Goal: Information Seeking & Learning: Learn about a topic

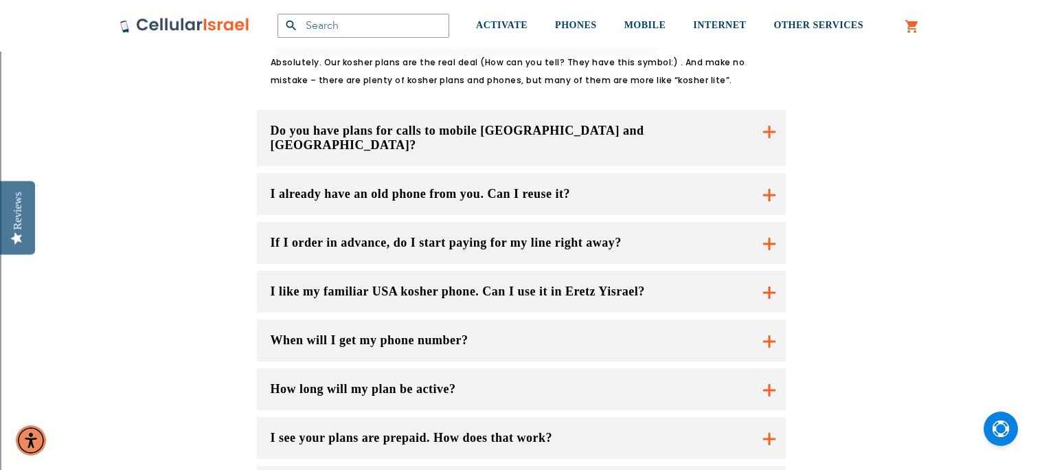
scroll to position [1043, 0]
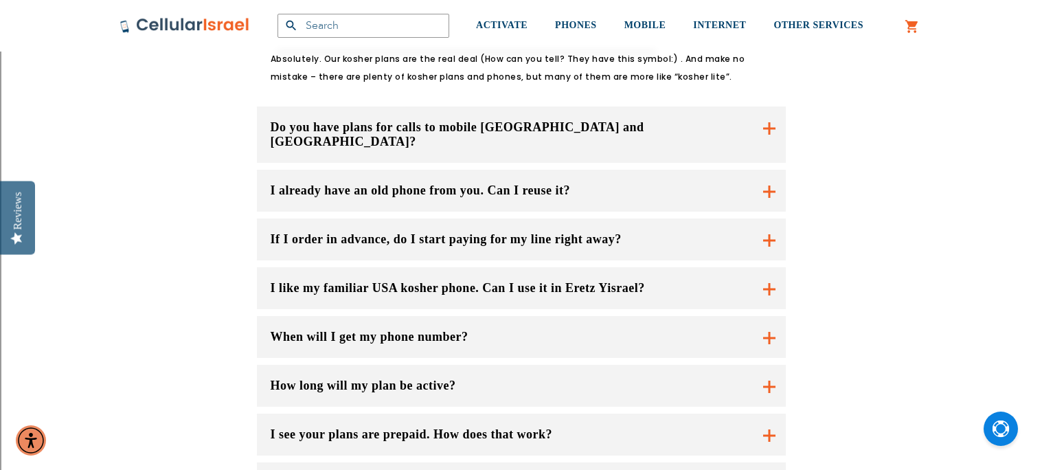
click at [334, 170] on button "I already have an old phone from you. Can I reuse it?" at bounding box center [521, 191] width 529 height 42
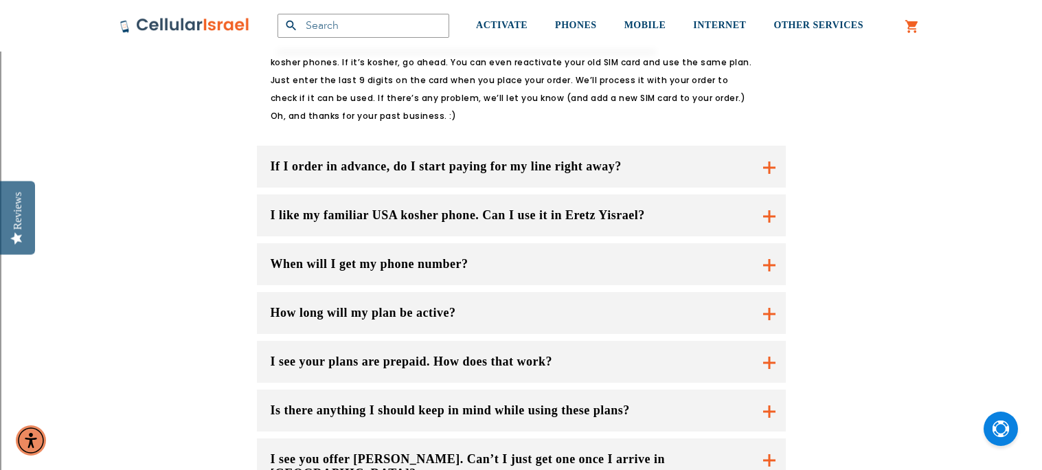
scroll to position [1235, 0]
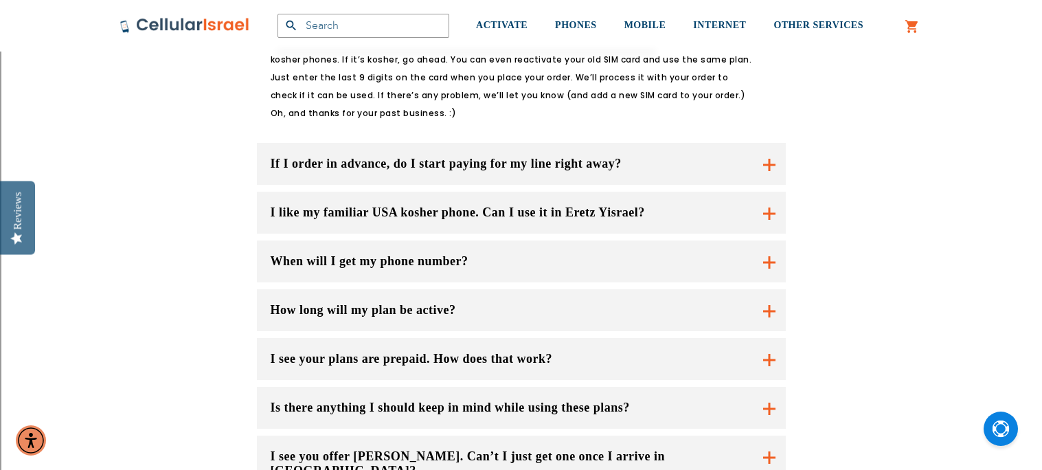
click at [323, 143] on button "If I order in advance, do I start paying for my line right away?" at bounding box center [521, 164] width 529 height 42
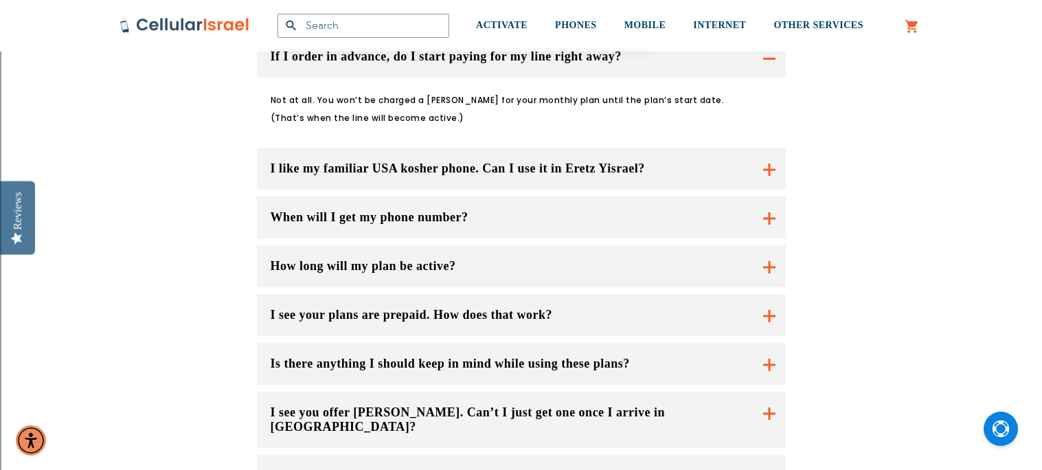
scroll to position [1344, 0]
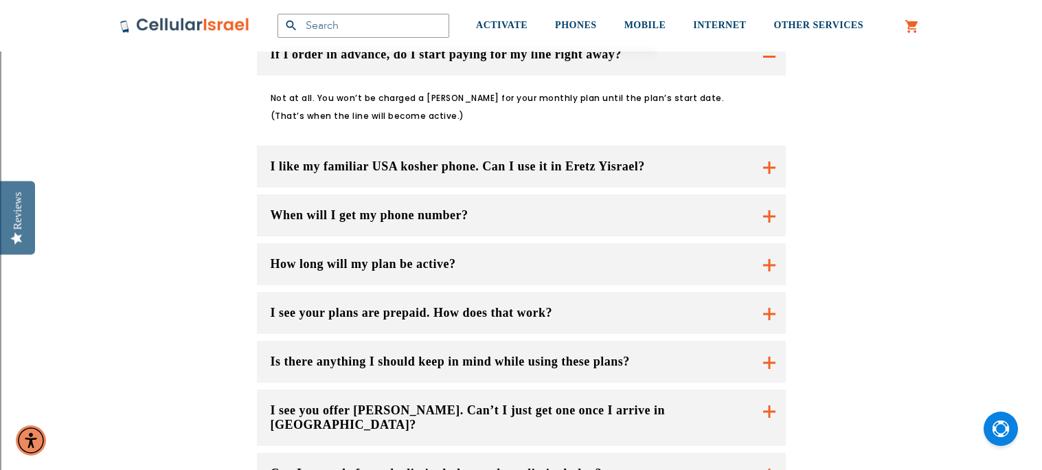
click at [326, 146] on button "I like my familiar USA kosher phone. Can I use it in Eretz Yisrael?" at bounding box center [521, 167] width 529 height 42
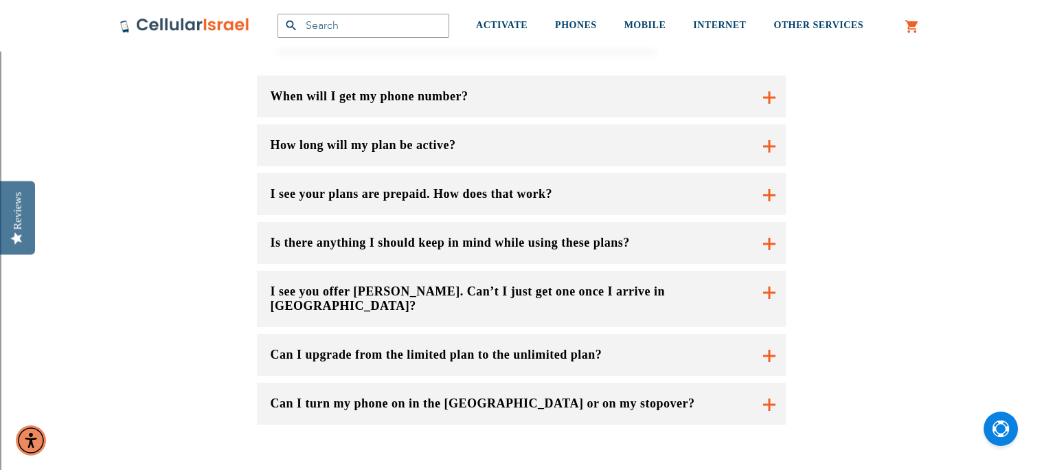
scroll to position [1646, 0]
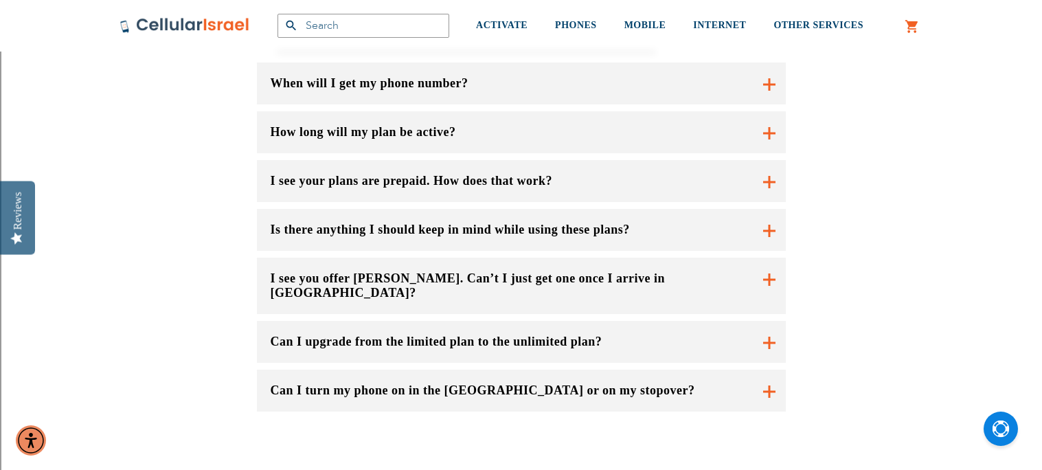
click at [314, 111] on button "How long will my plan be active?" at bounding box center [521, 132] width 529 height 42
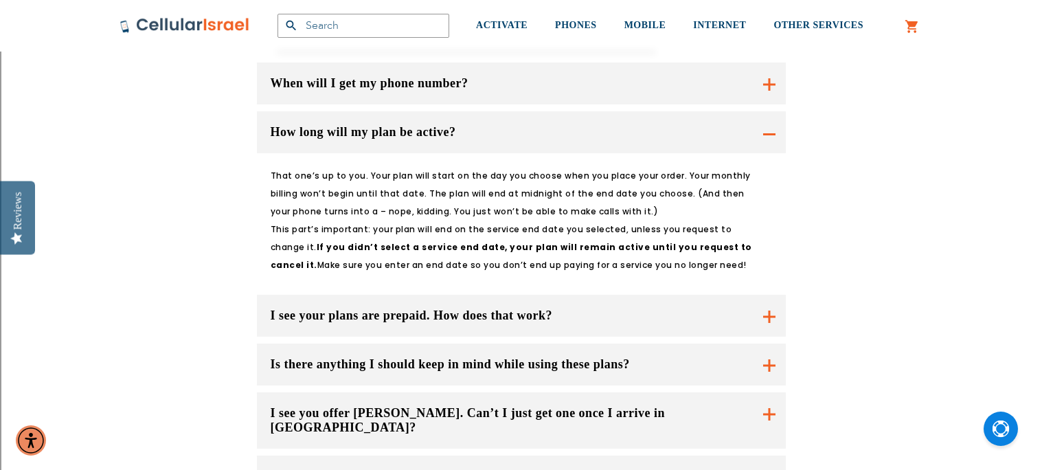
click at [320, 295] on button "I see your plans are prepaid. How does that work?" at bounding box center [521, 316] width 529 height 42
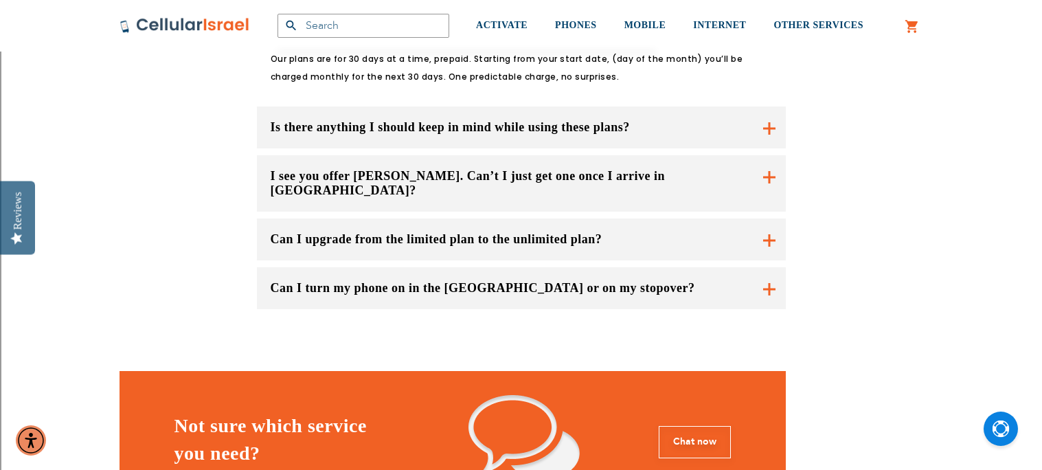
scroll to position [1949, 0]
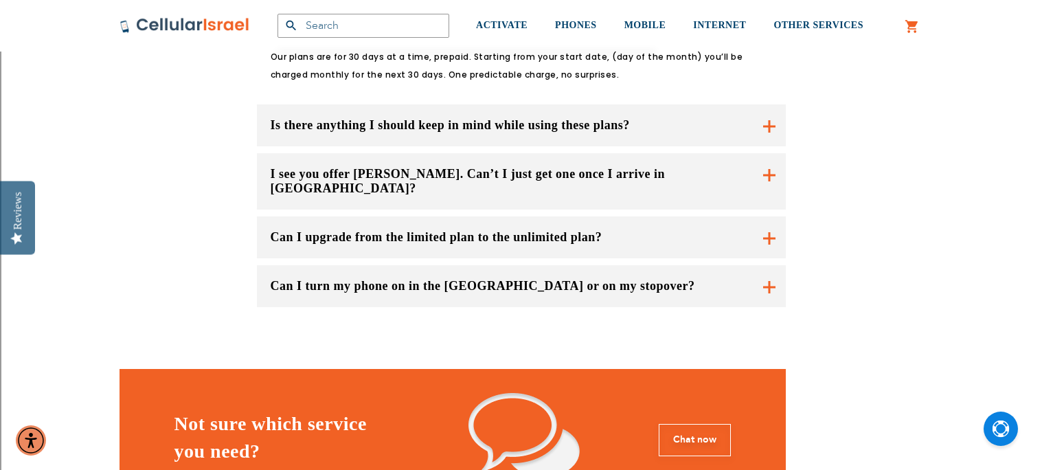
click at [489, 153] on button "I see you offer [PERSON_NAME]. Can’t I just get one once I arrive in [GEOGRAPHI…" at bounding box center [521, 181] width 529 height 56
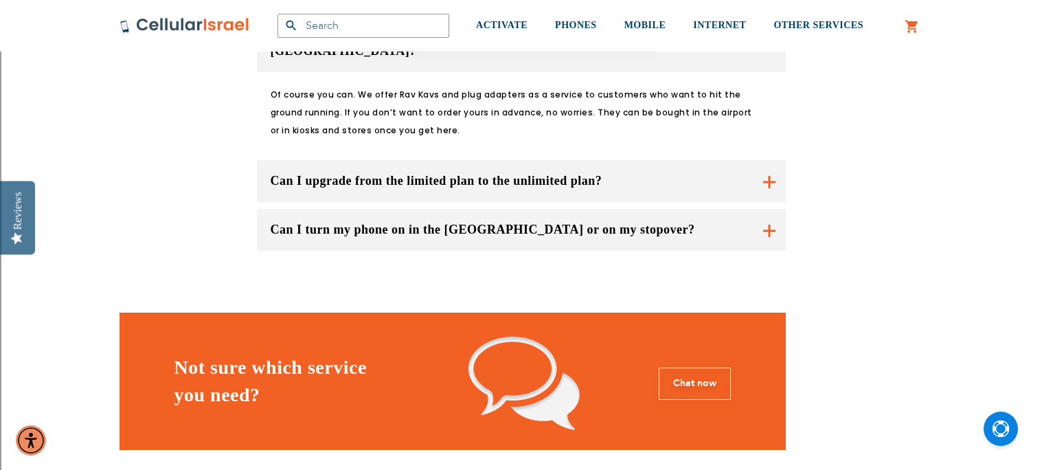
scroll to position [2113, 0]
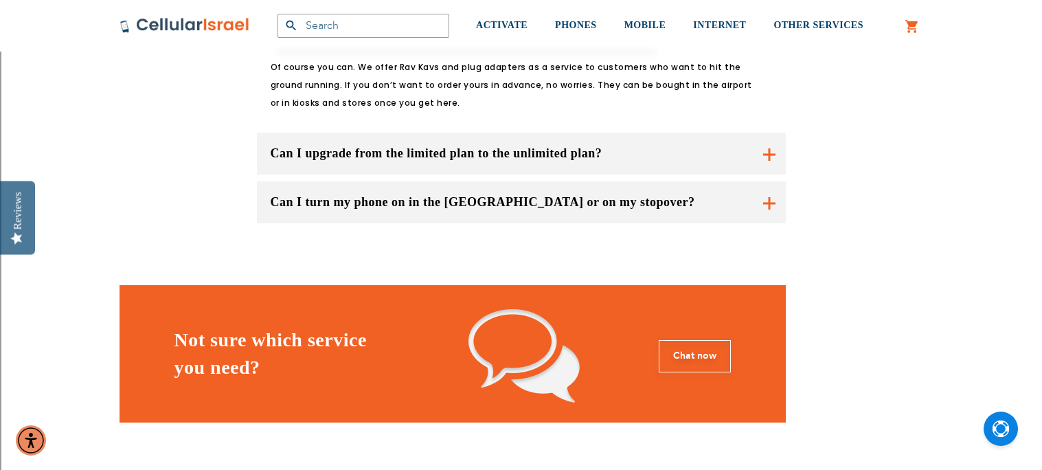
click at [338, 133] on button "Can I upgrade from the limited plan to the unlimited plan?" at bounding box center [521, 154] width 529 height 42
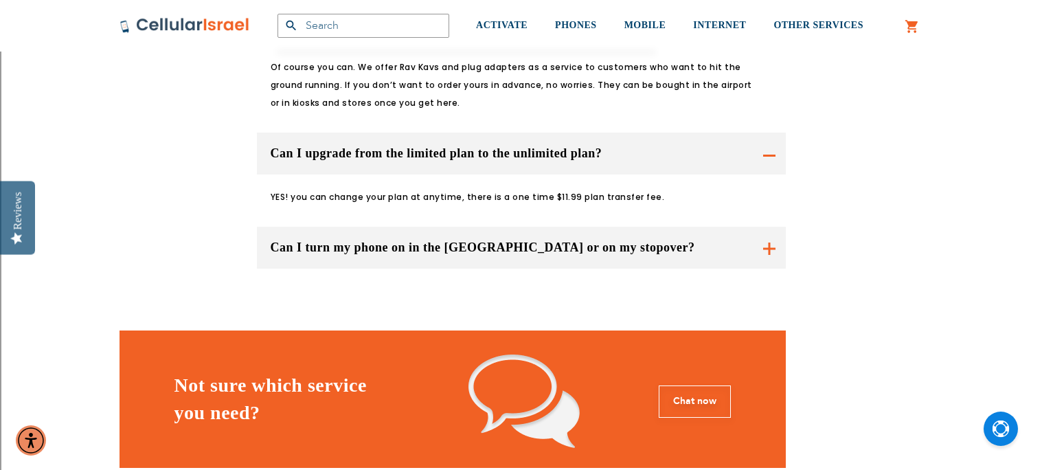
click at [303, 227] on button "Can I turn my phone on in the [GEOGRAPHIC_DATA] or on my stopover?" at bounding box center [521, 248] width 529 height 42
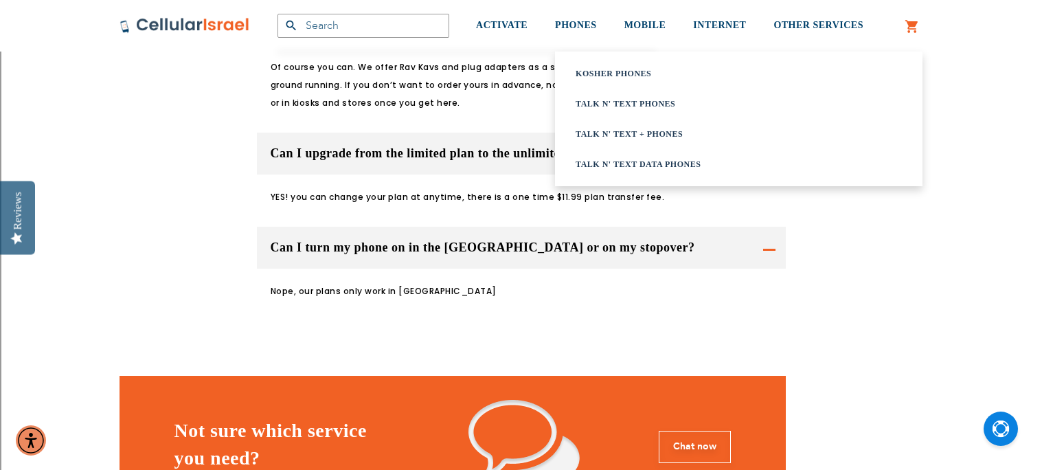
click at [595, 69] on link "Kosher Phones" at bounding box center [721, 74] width 292 height 14
